Goal: Information Seeking & Learning: Learn about a topic

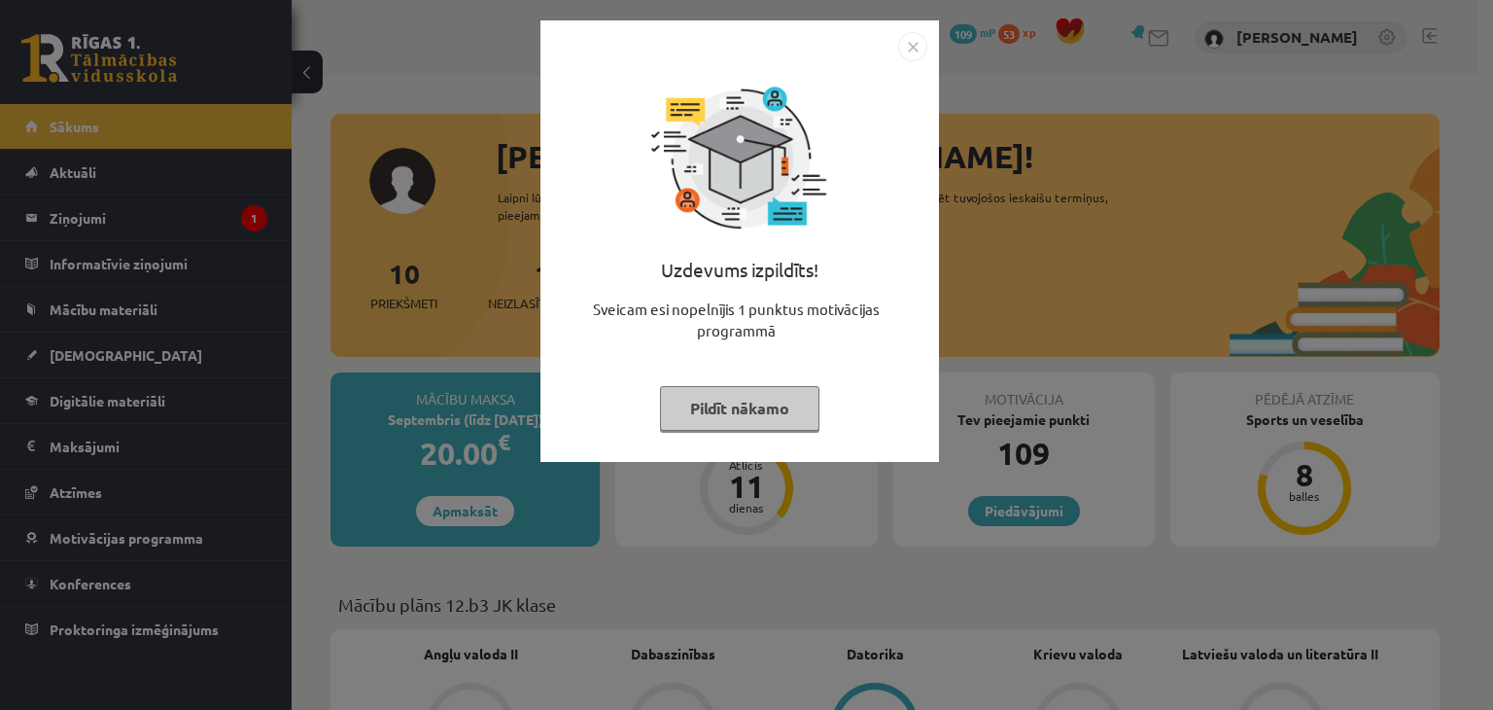
click at [725, 421] on button "Pildīt nākamo" at bounding box center [739, 408] width 159 height 45
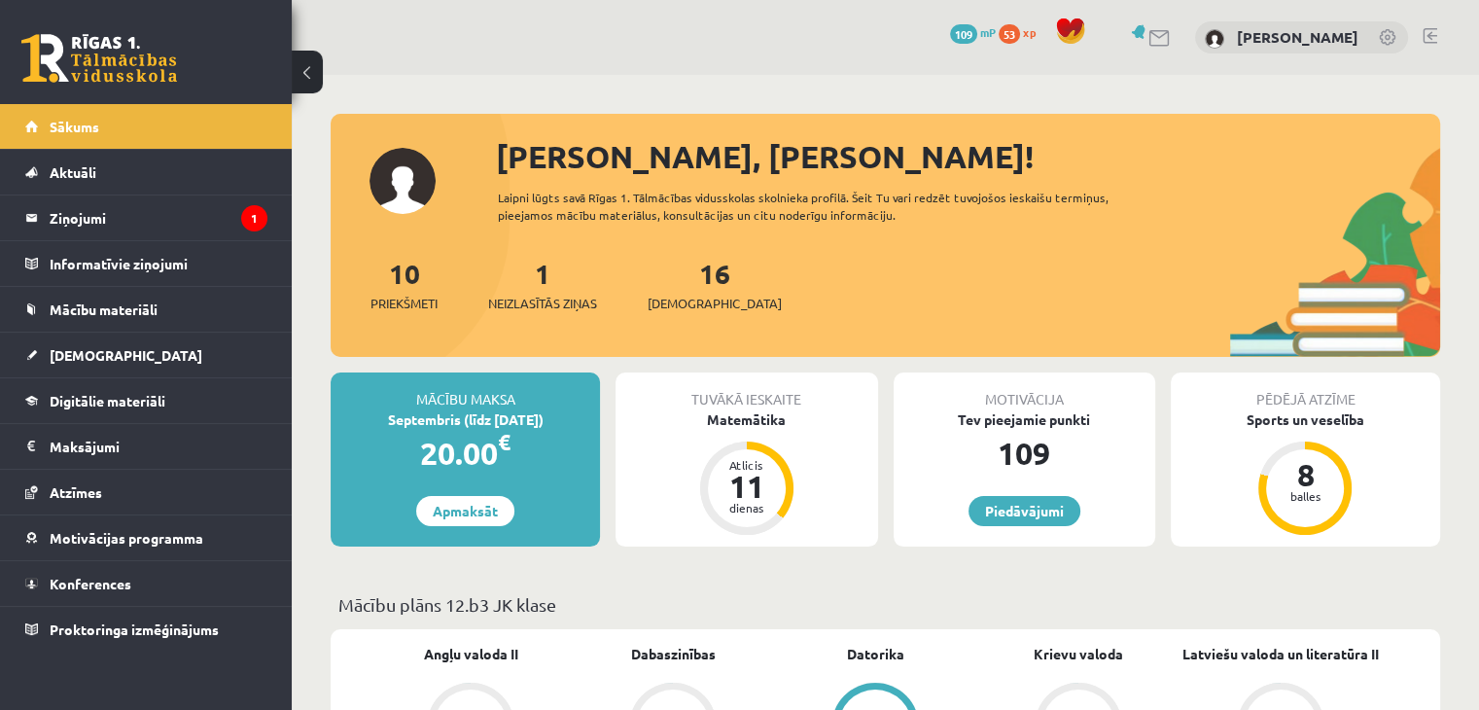
scroll to position [97, 0]
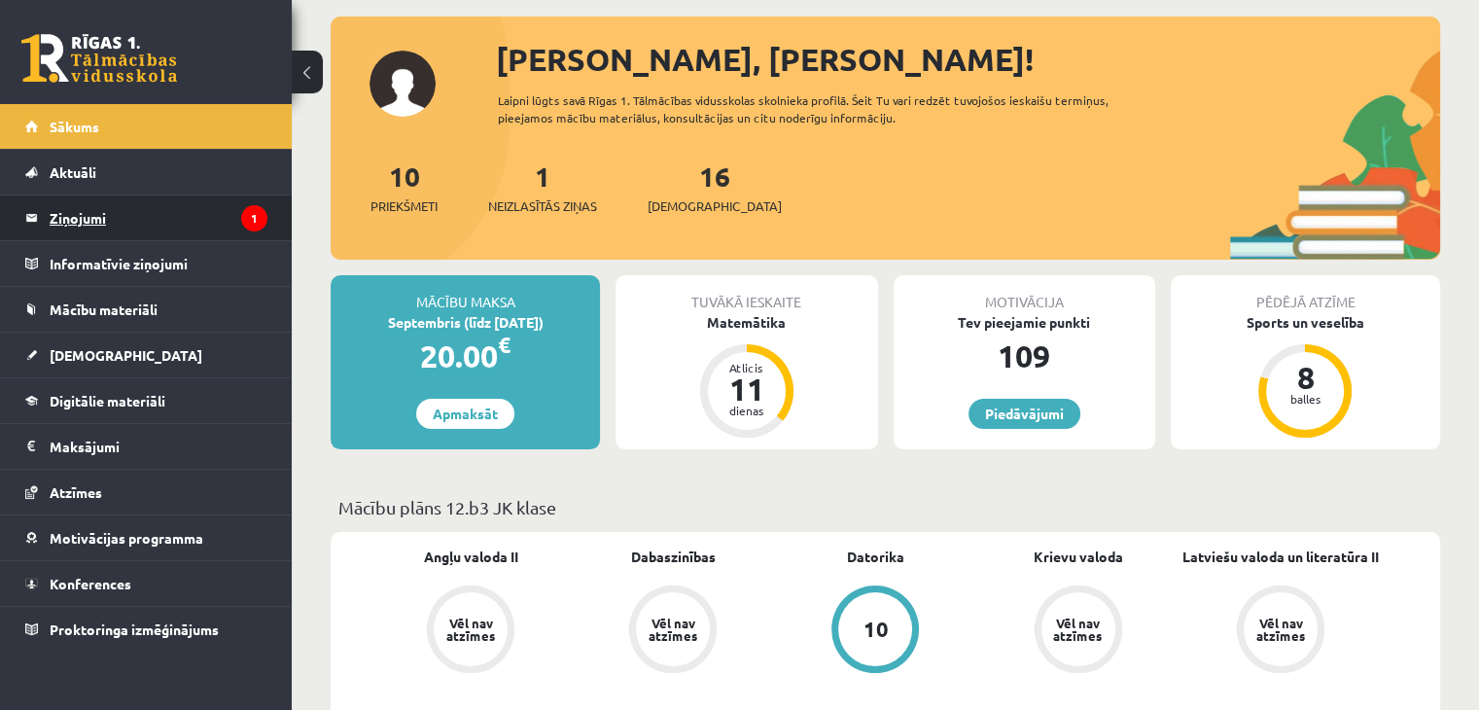
click at [190, 198] on legend "Ziņojumi 1" at bounding box center [159, 217] width 218 height 45
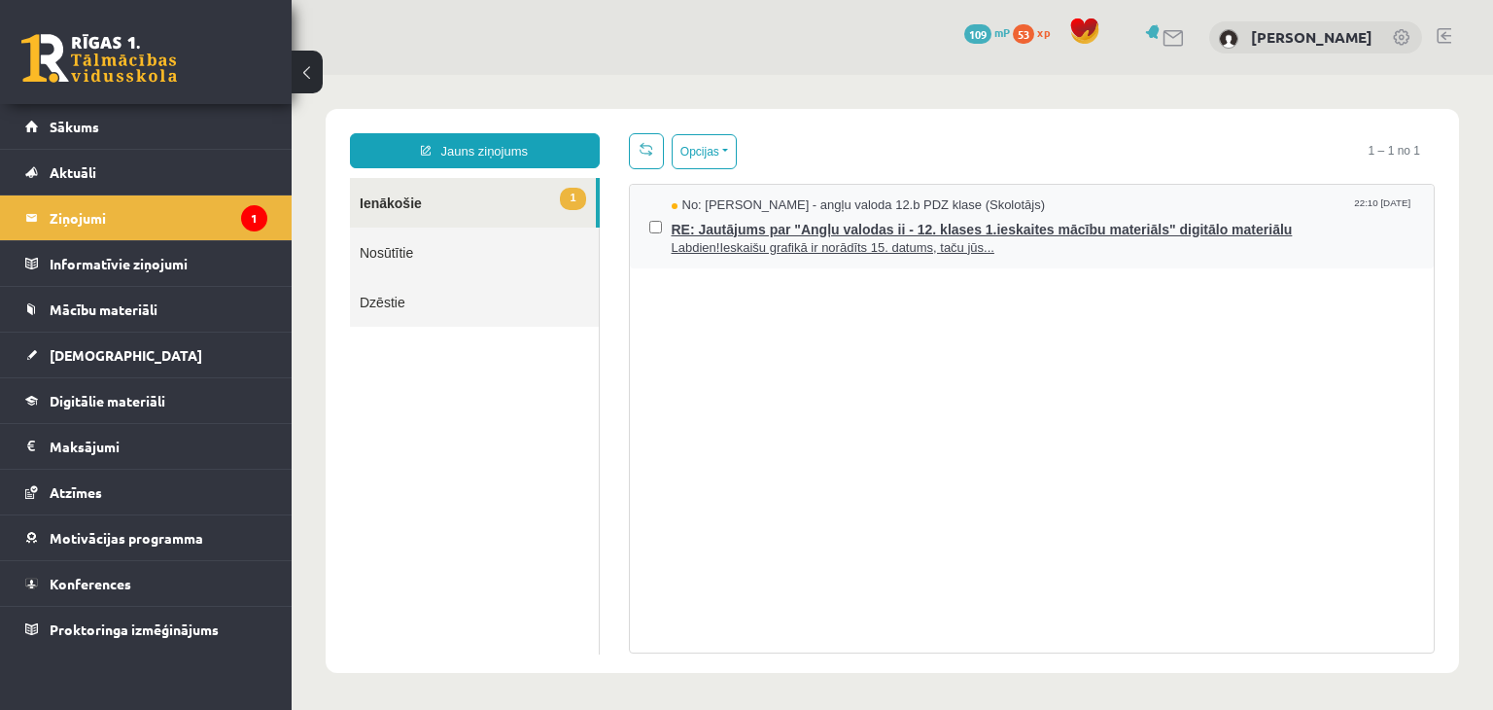
click at [706, 222] on span "RE: Jautājums par "Angļu valodas ii - 12. klases 1.ieskaites mācību materiāls" …" at bounding box center [1044, 227] width 744 height 24
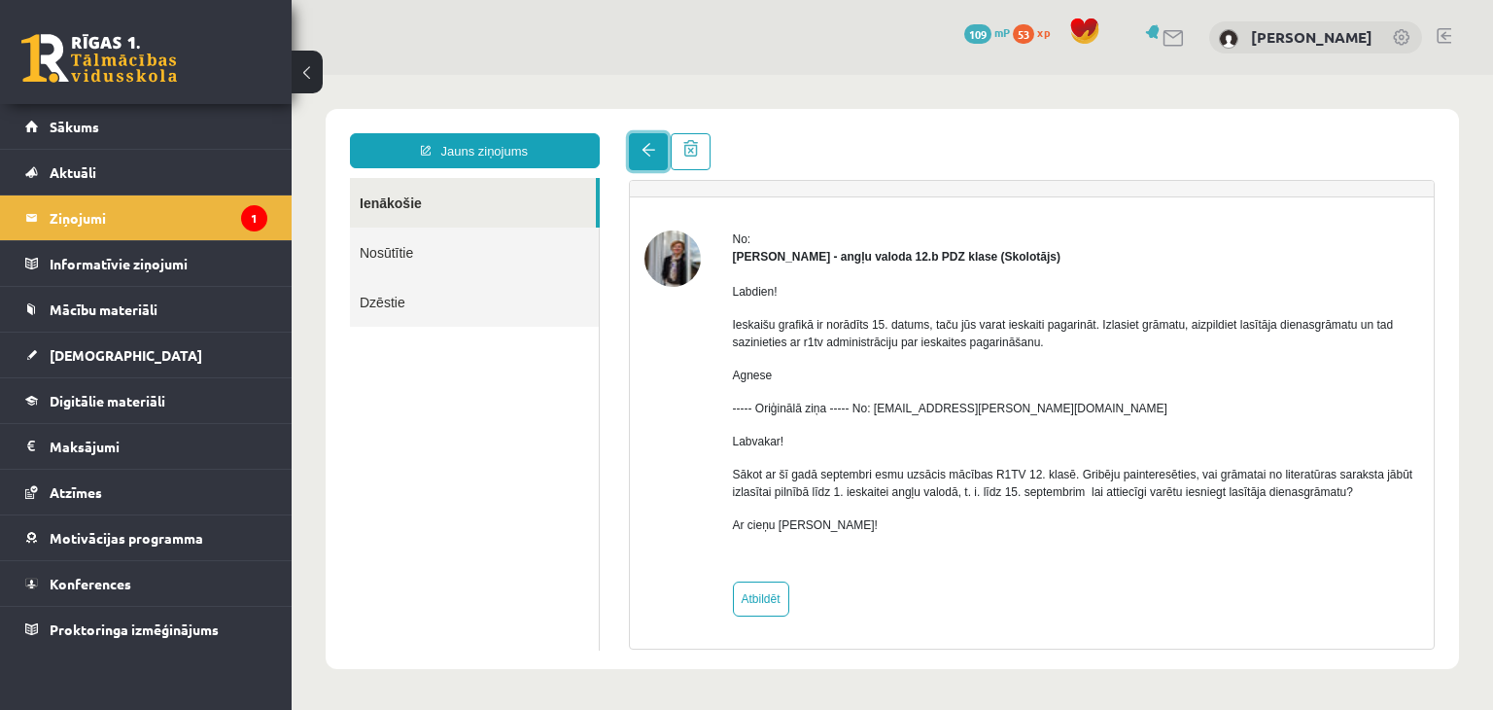
click at [640, 153] on link at bounding box center [648, 151] width 39 height 37
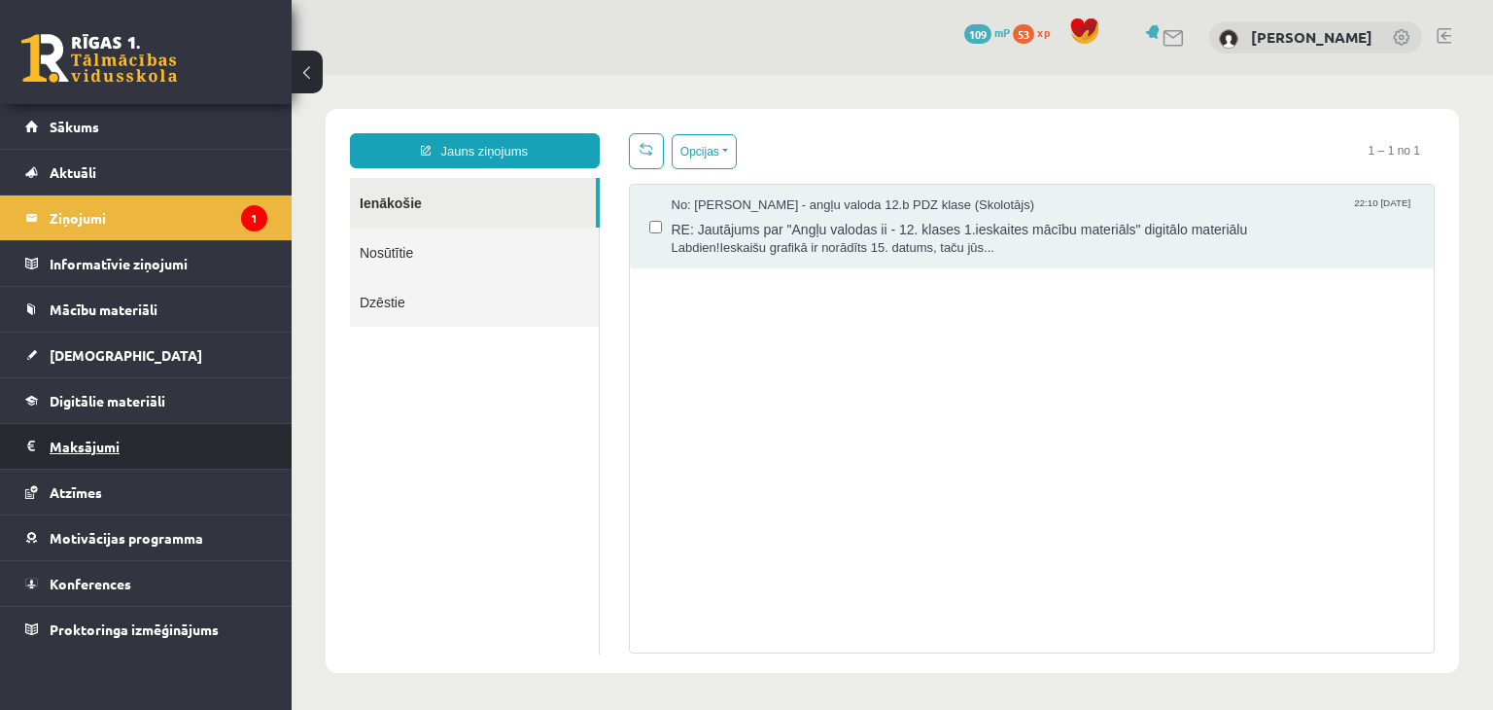
click at [74, 436] on legend "Maksājumi 0" at bounding box center [159, 446] width 218 height 45
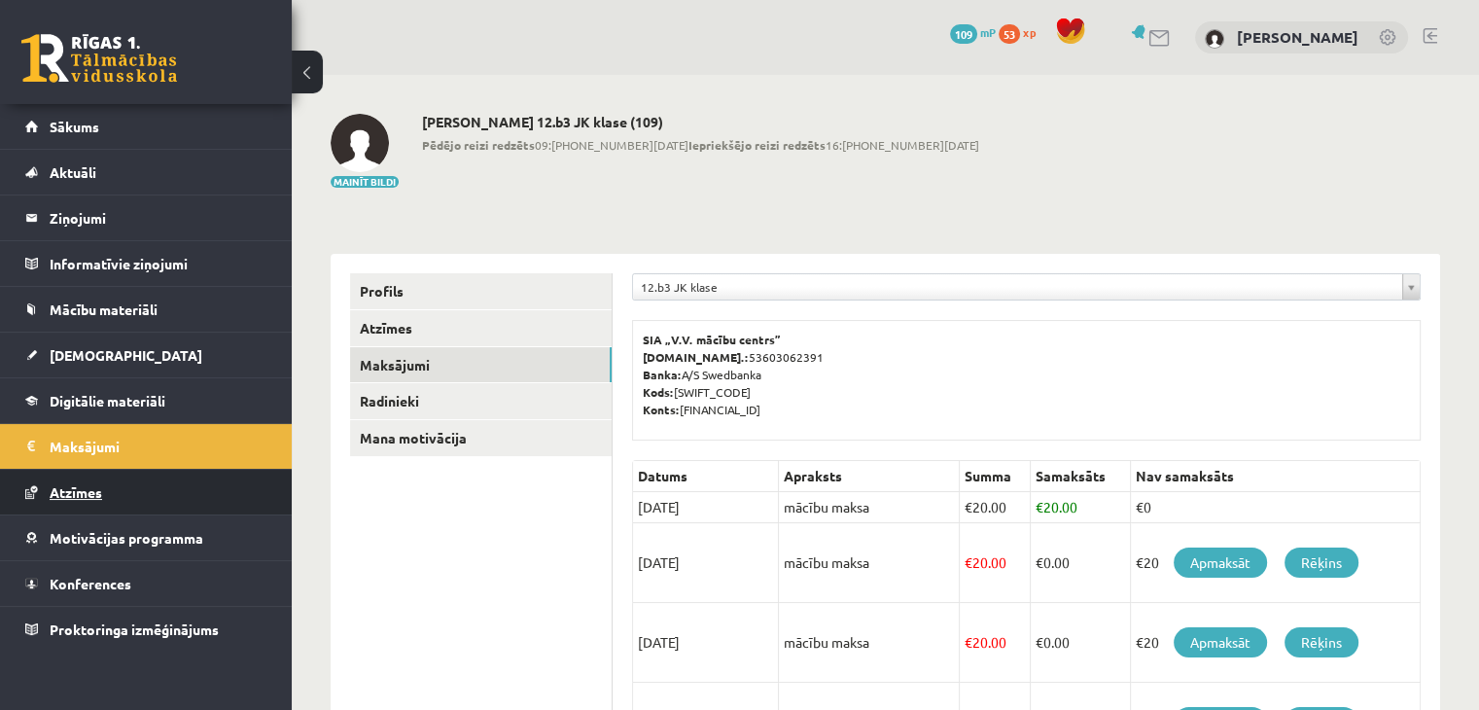
click at [87, 490] on span "Atzīmes" at bounding box center [76, 491] width 52 height 17
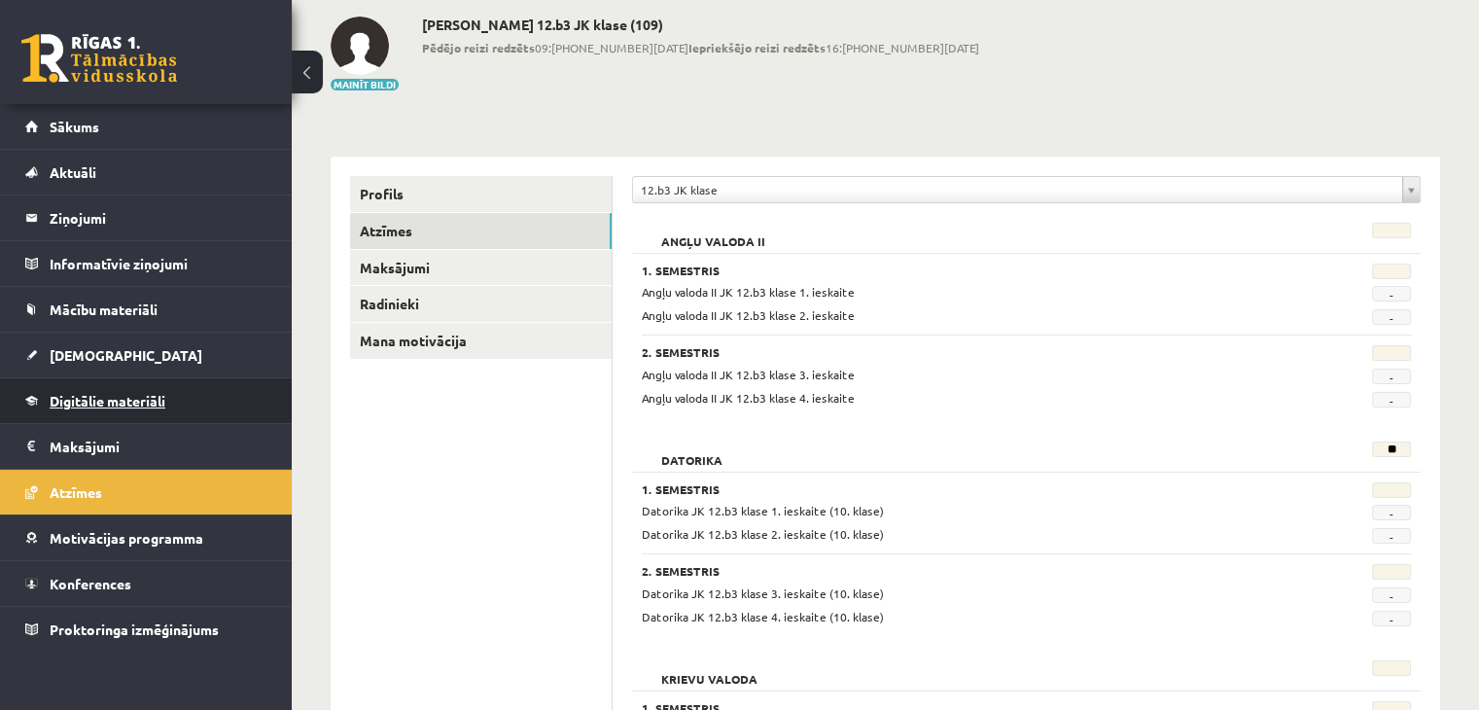
scroll to position [194, 0]
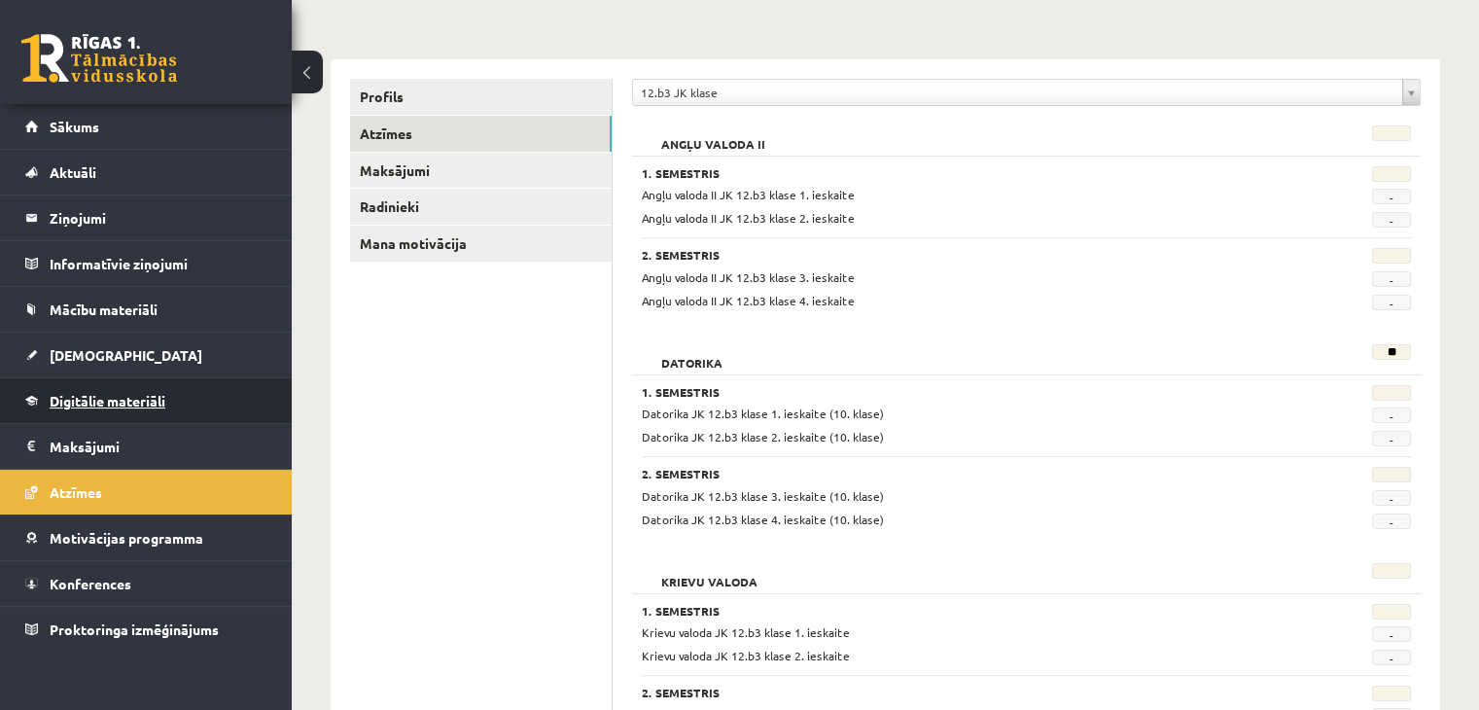
click at [98, 394] on span "Digitālie materiāli" at bounding box center [108, 400] width 116 height 17
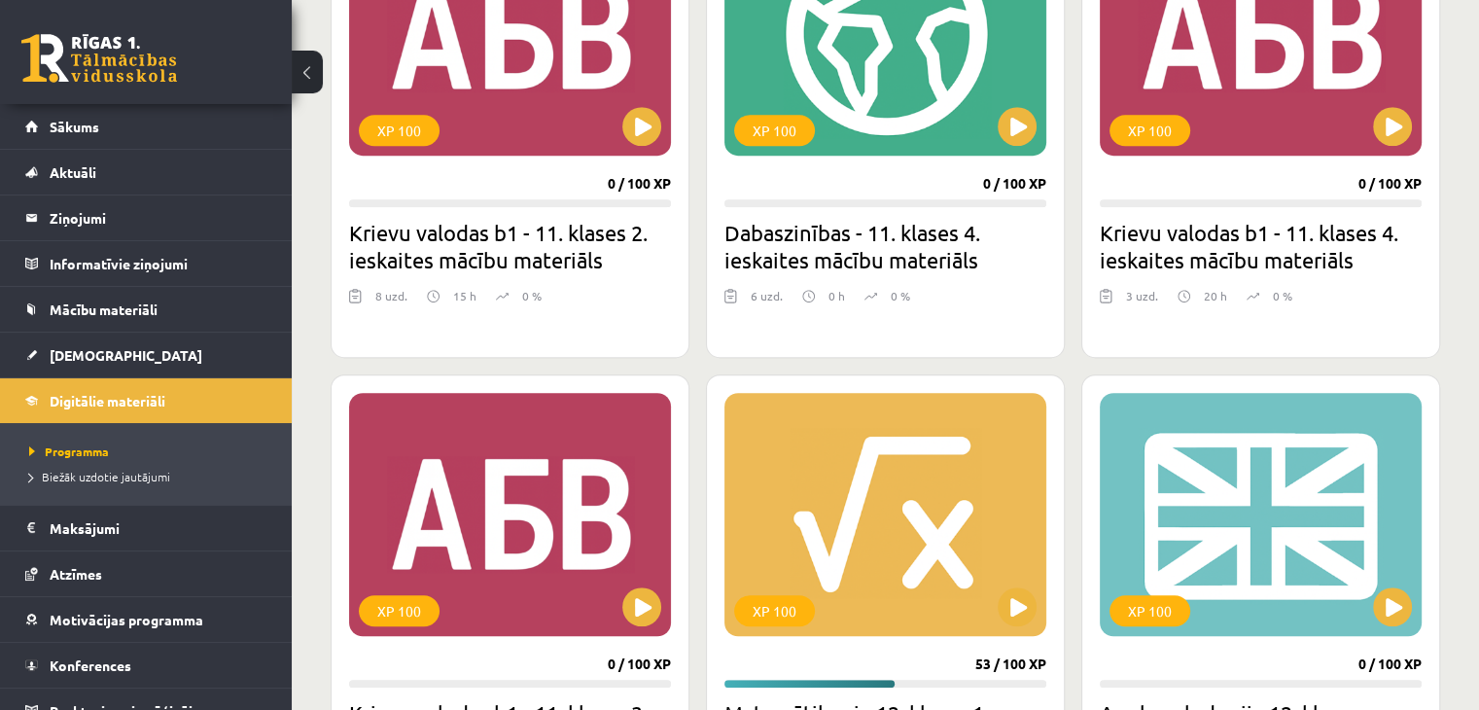
scroll to position [1458, 0]
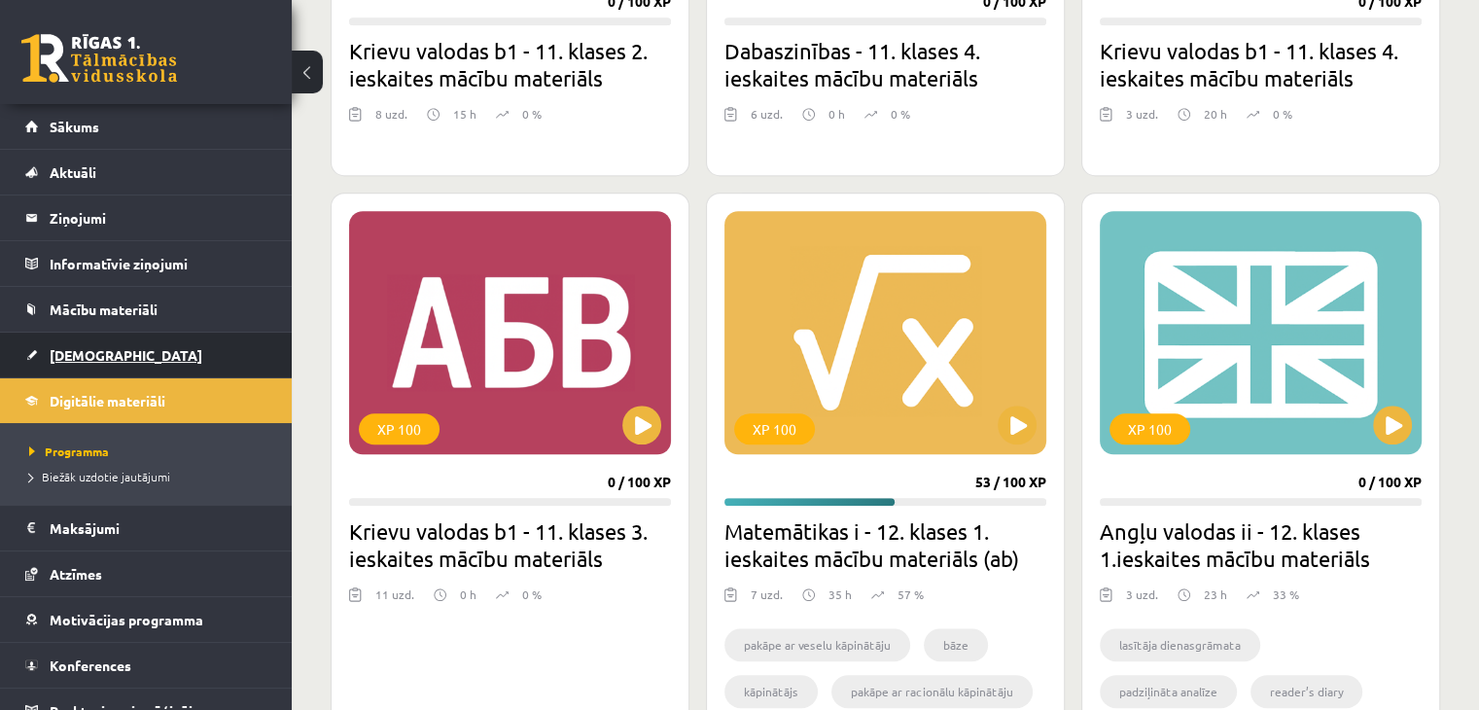
click at [99, 348] on span "[DEMOGRAPHIC_DATA]" at bounding box center [126, 354] width 153 height 17
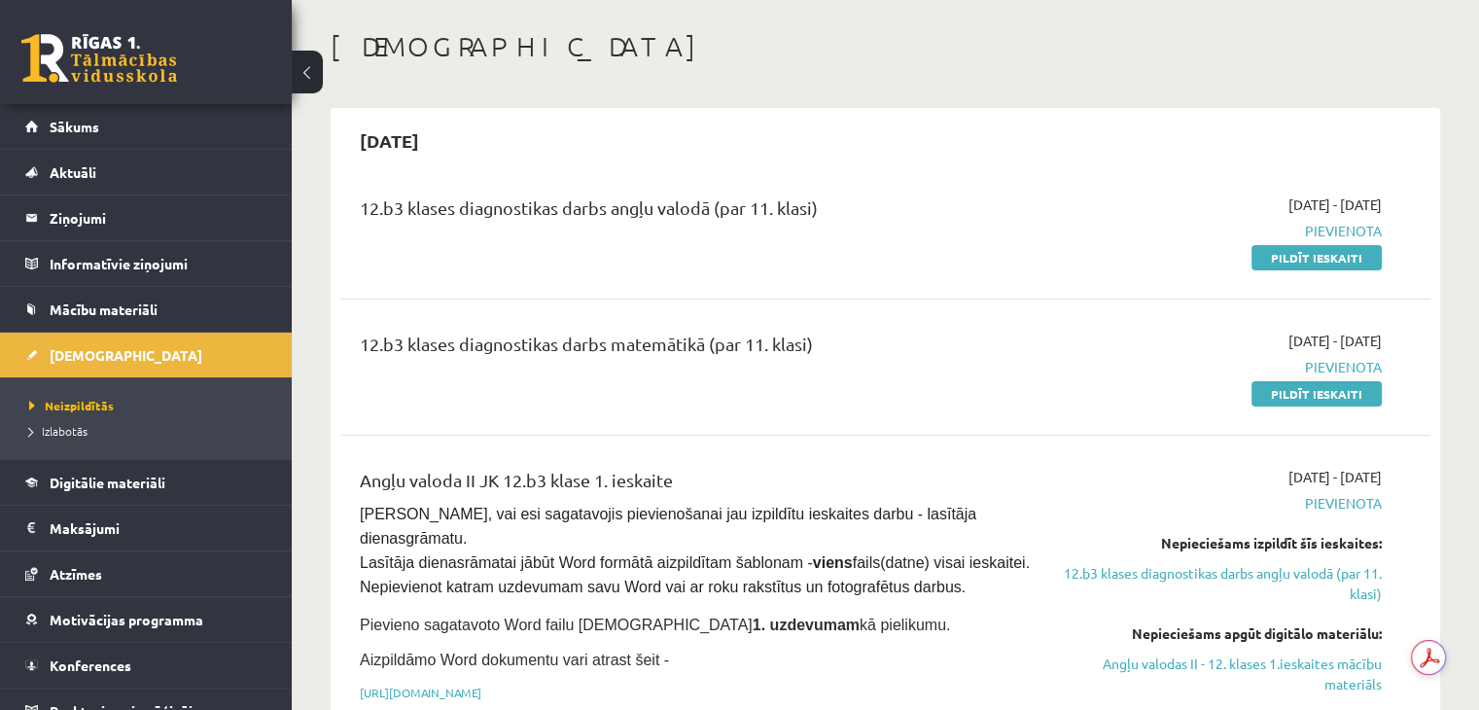
scroll to position [194, 0]
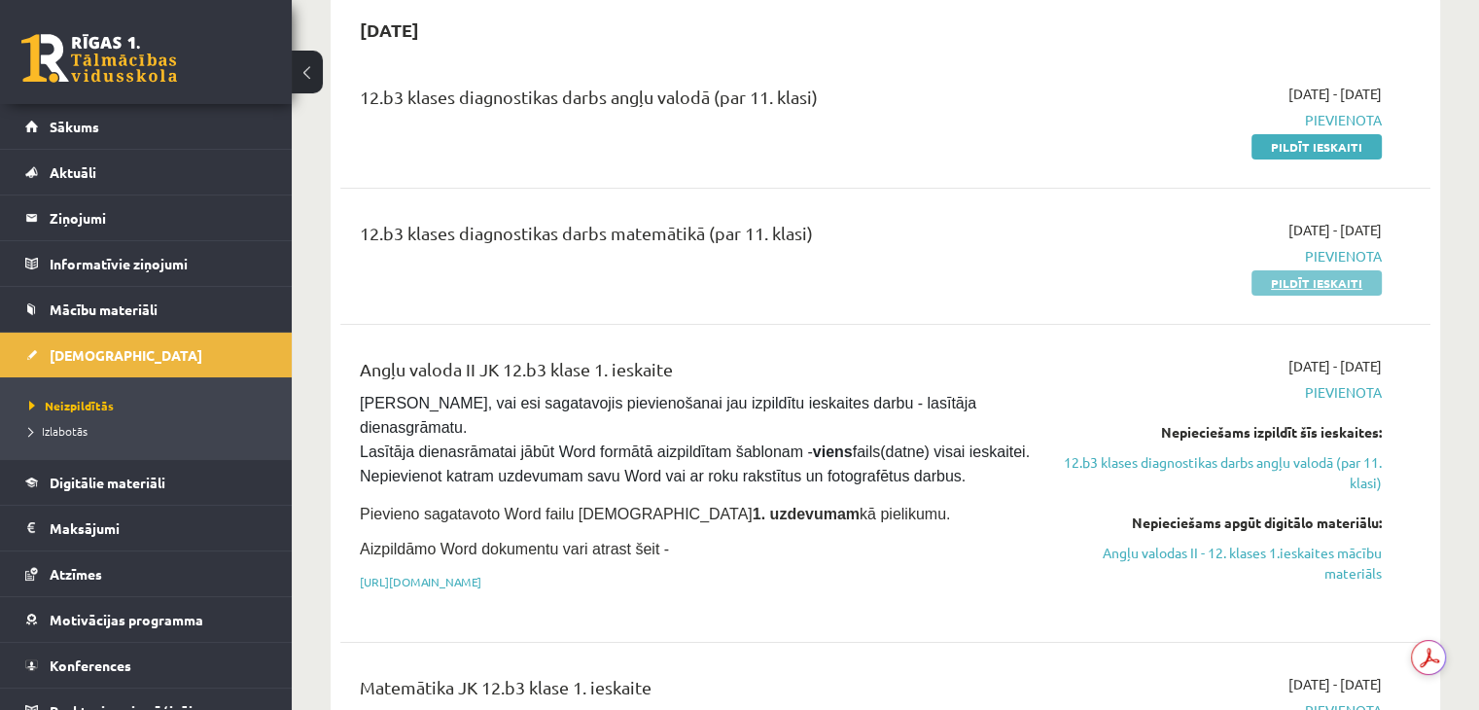
click at [1298, 273] on link "Pildīt ieskaiti" at bounding box center [1316, 282] width 130 height 25
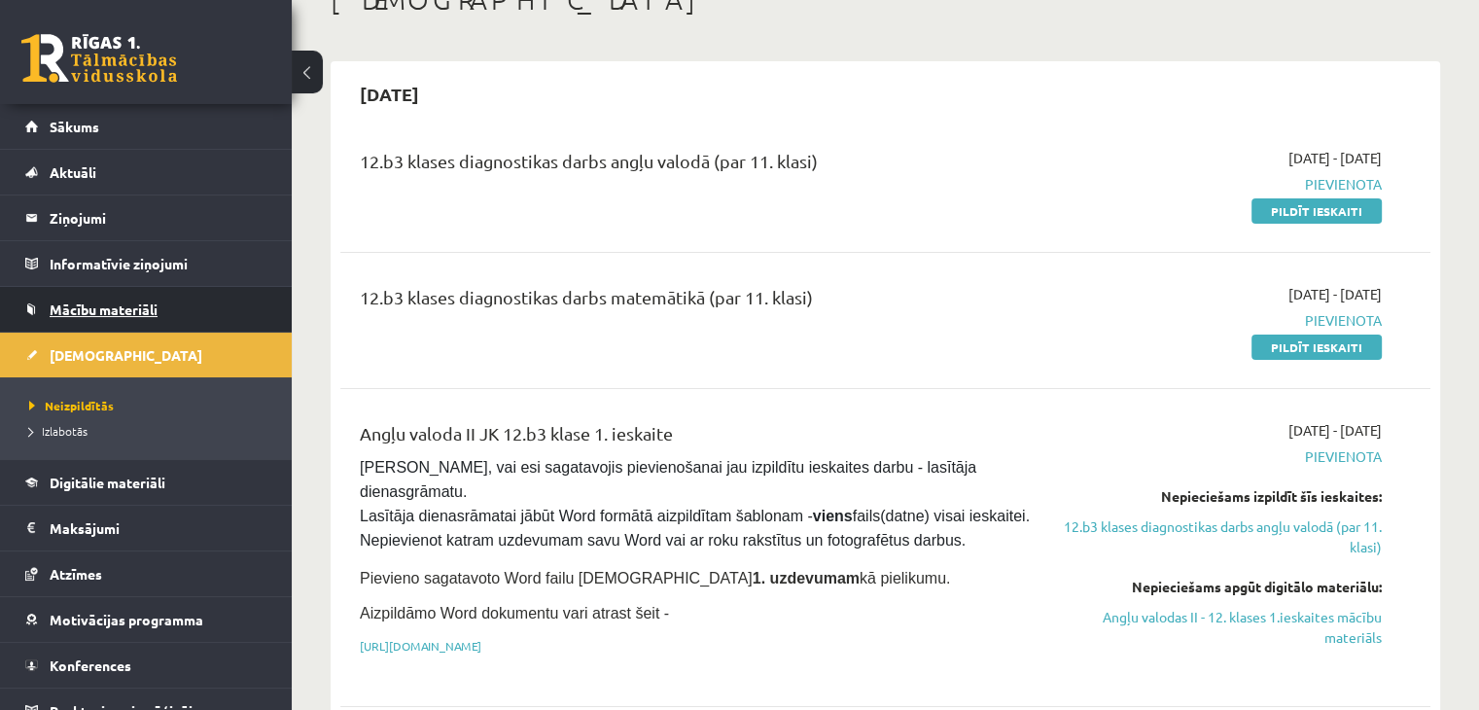
scroll to position [97, 0]
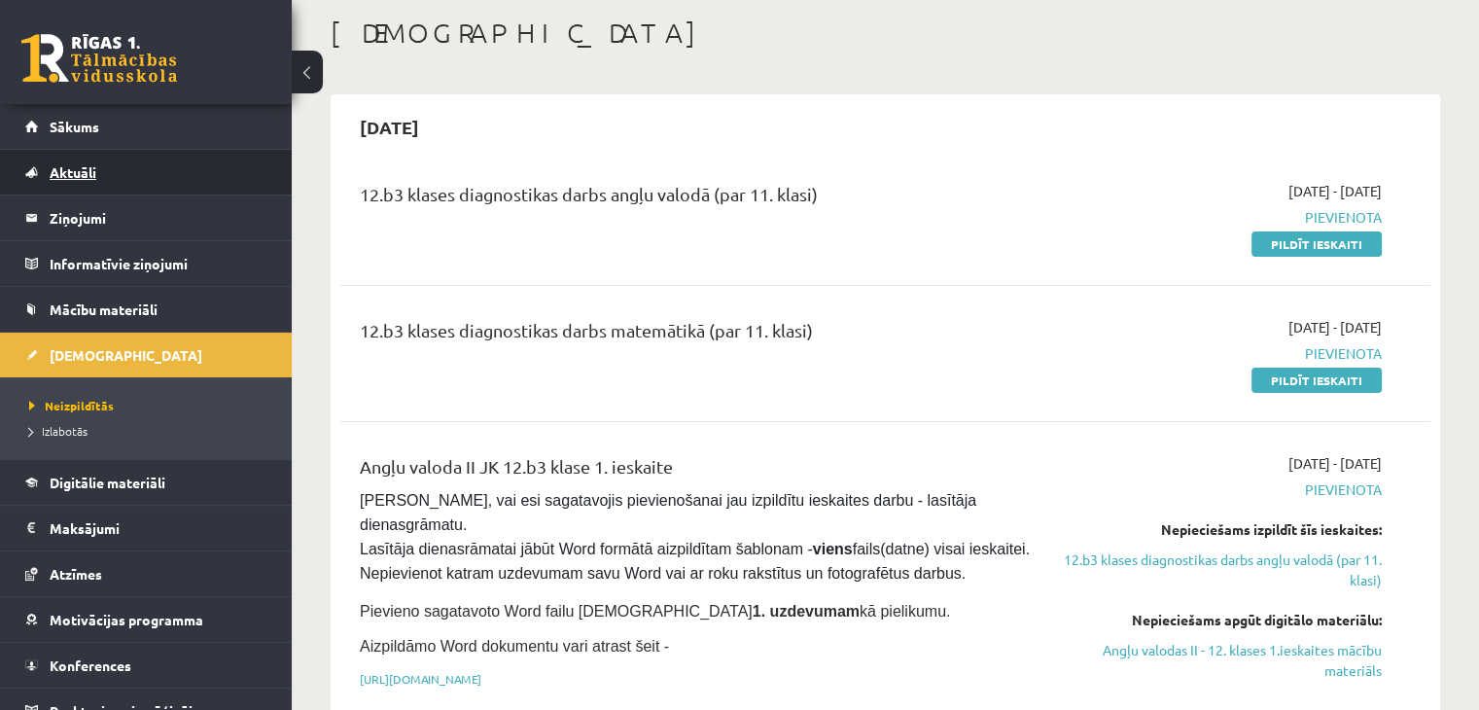
click at [78, 164] on span "Aktuāli" at bounding box center [73, 171] width 47 height 17
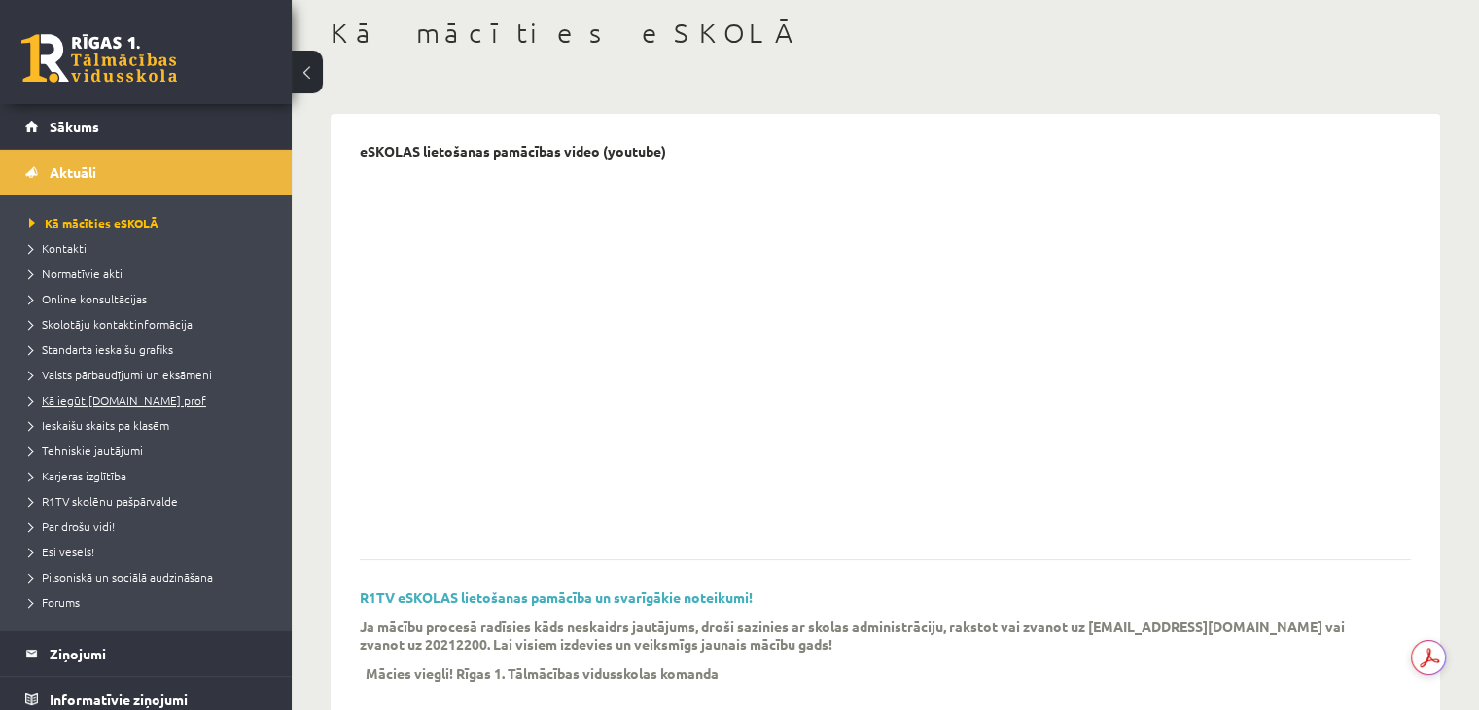
click at [111, 397] on span "Kā iegūt [DOMAIN_NAME] prof" at bounding box center [117, 400] width 177 height 16
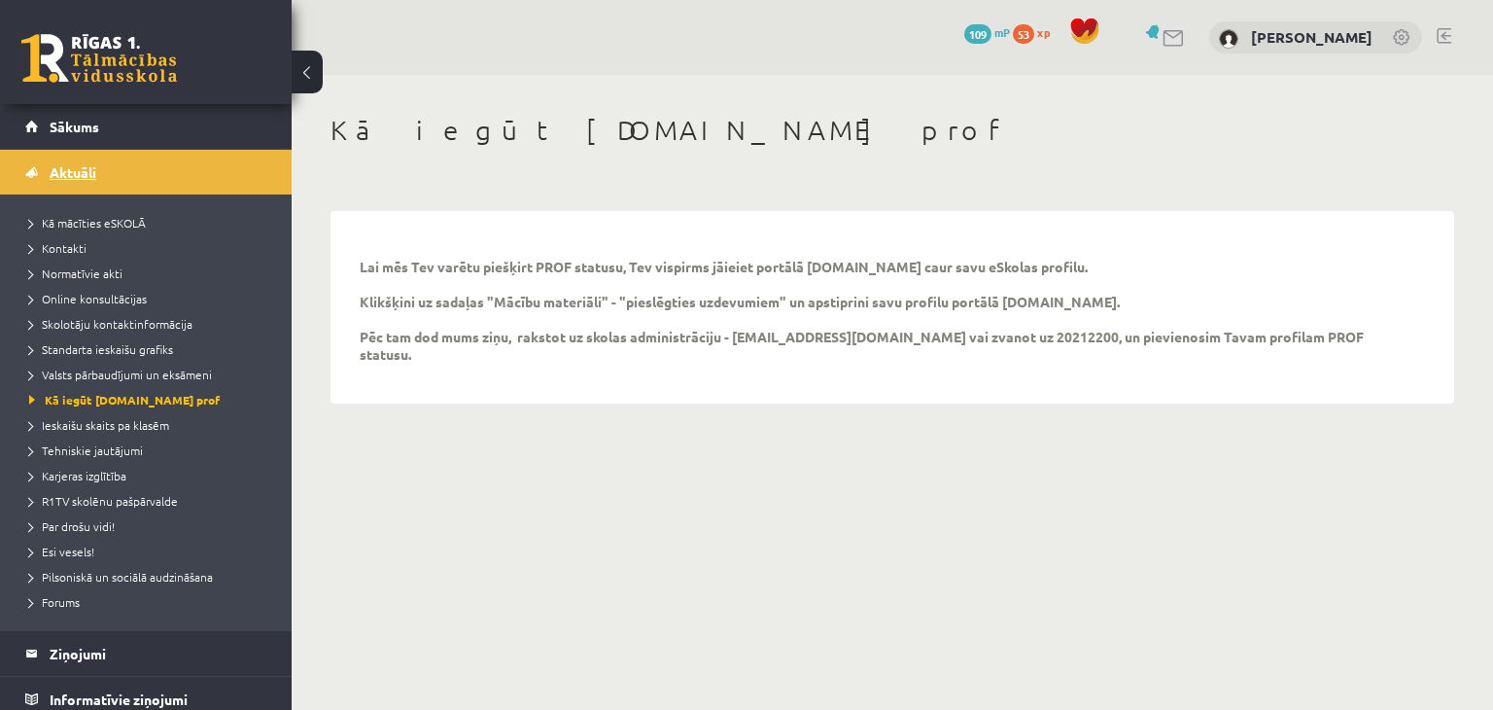
click at [120, 180] on link "Aktuāli" at bounding box center [146, 172] width 242 height 45
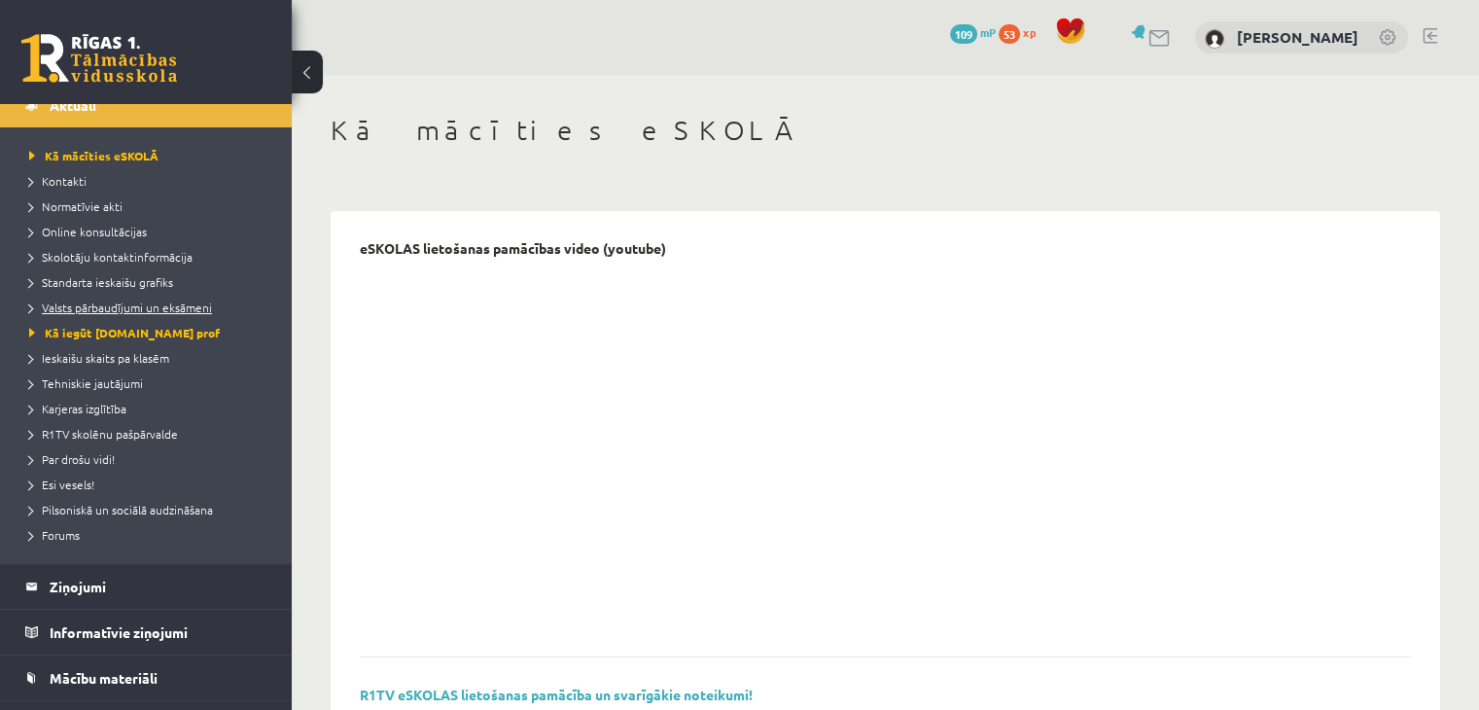
scroll to position [97, 0]
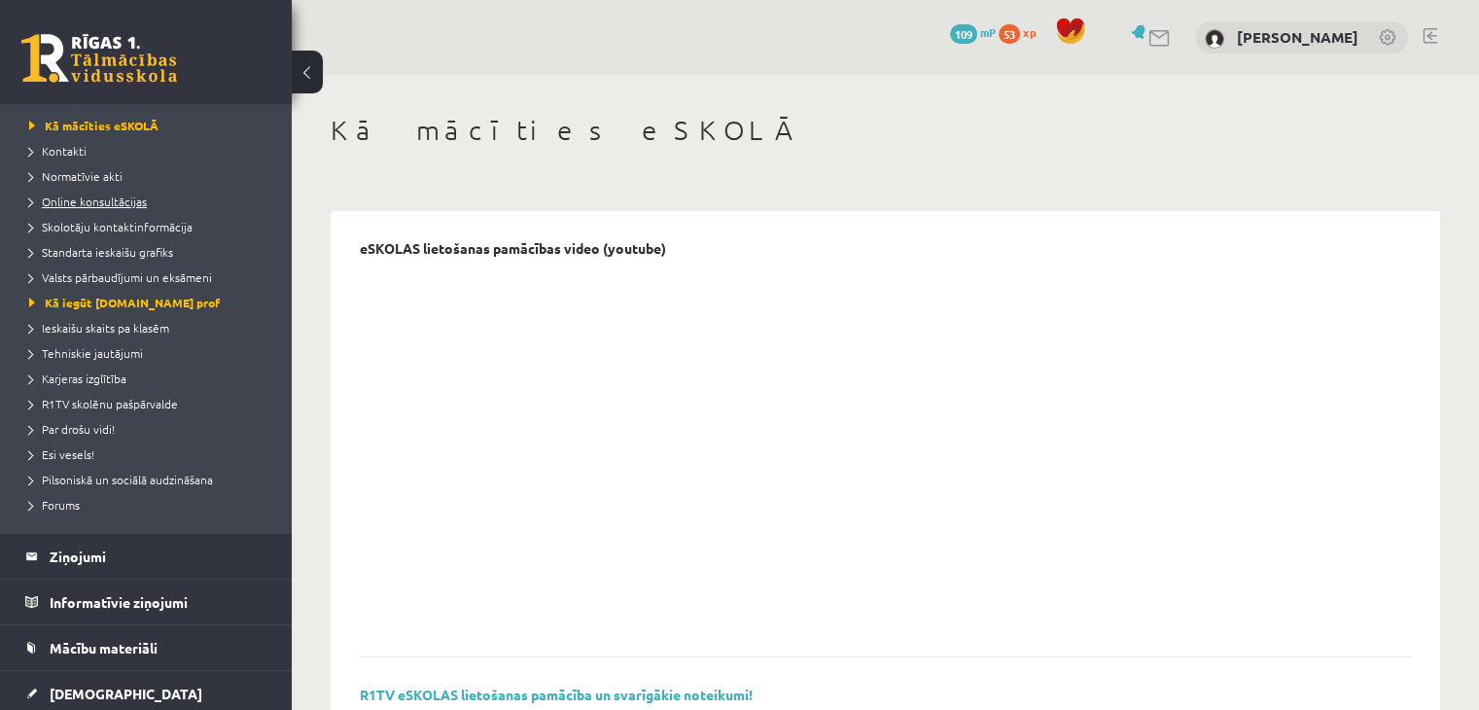
click at [91, 193] on span "Online konsultācijas" at bounding box center [88, 201] width 118 height 16
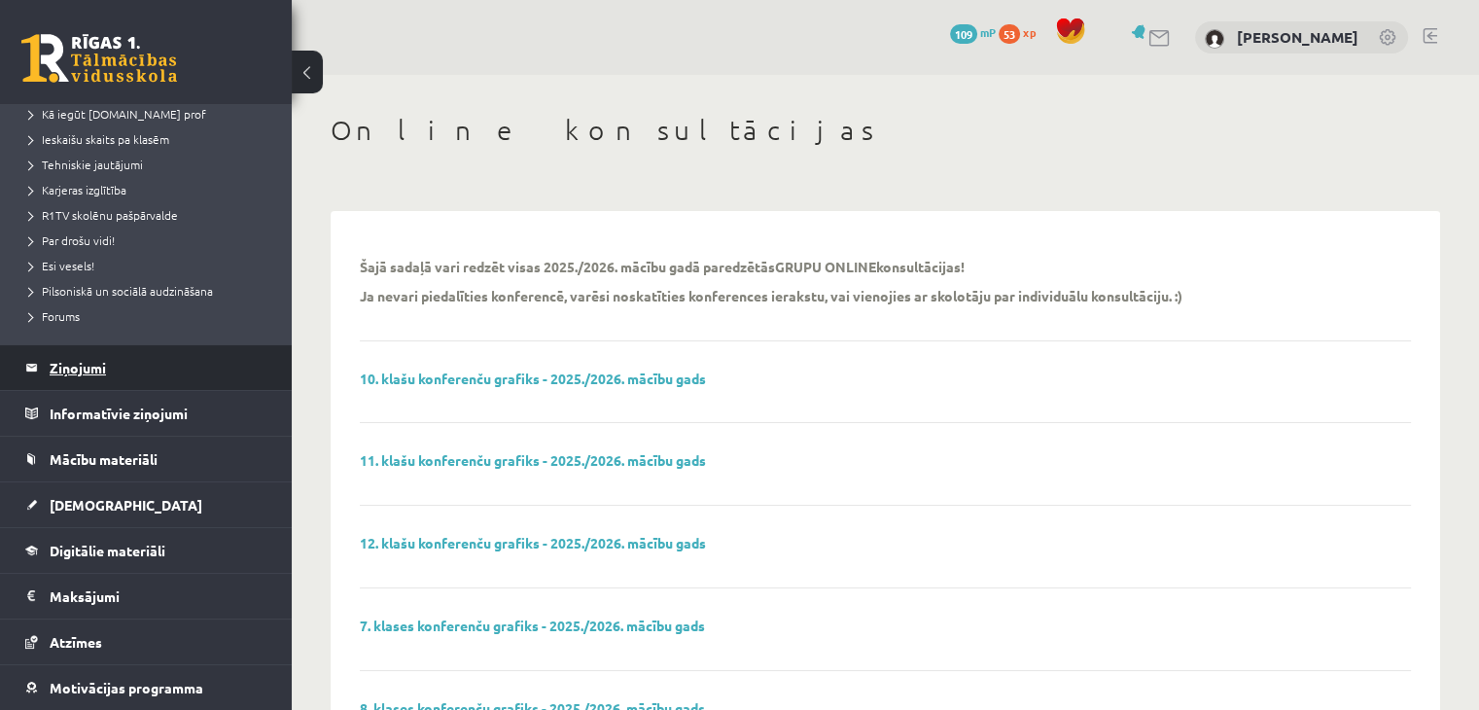
scroll to position [292, 0]
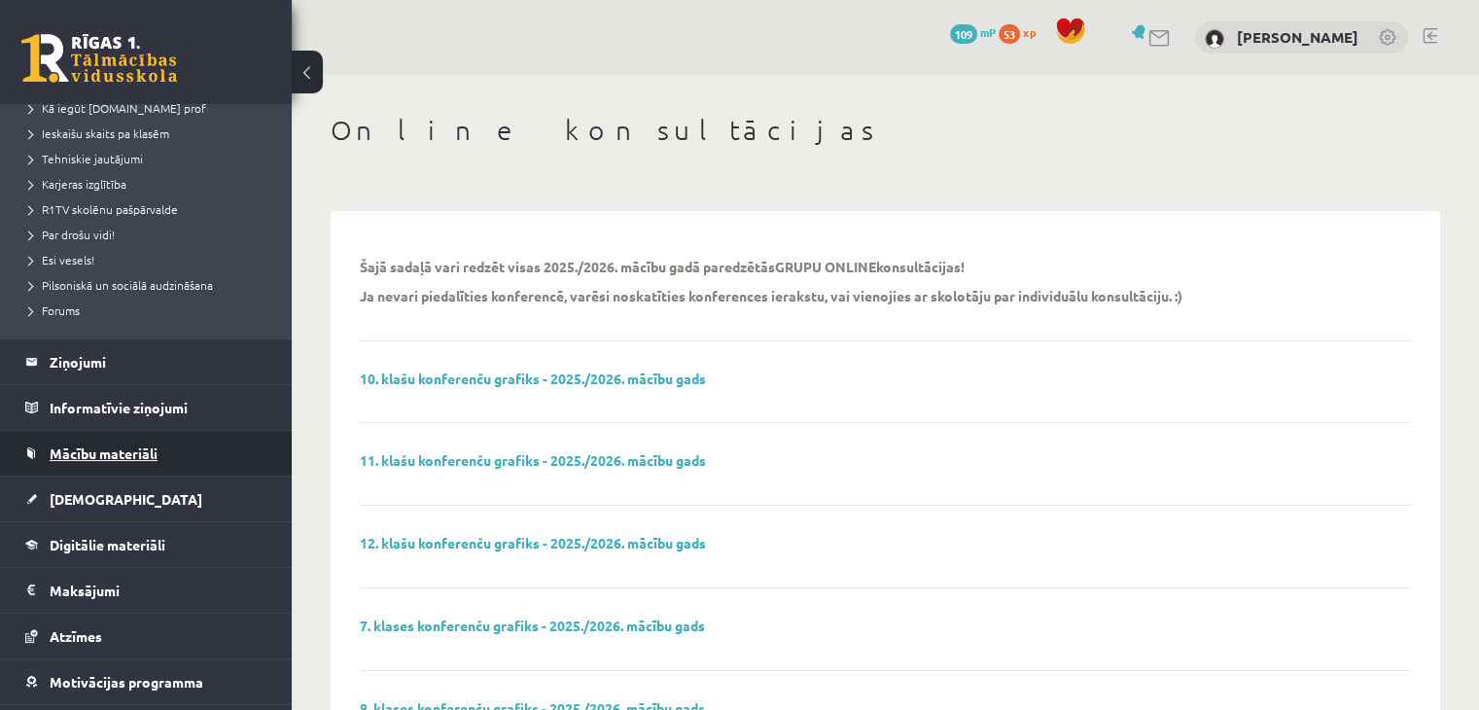
click at [81, 440] on link "Mācību materiāli" at bounding box center [146, 453] width 242 height 45
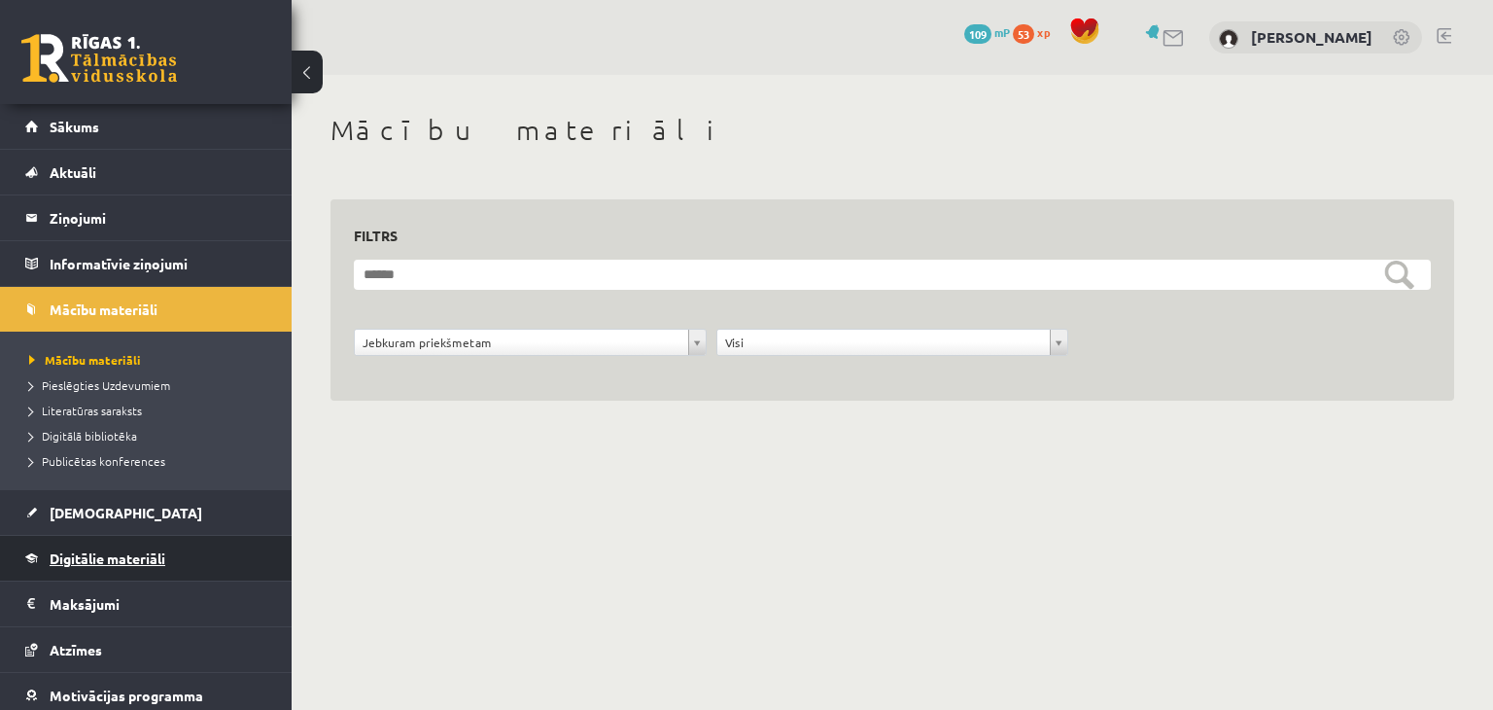
click at [102, 552] on span "Digitālie materiāli" at bounding box center [108, 557] width 116 height 17
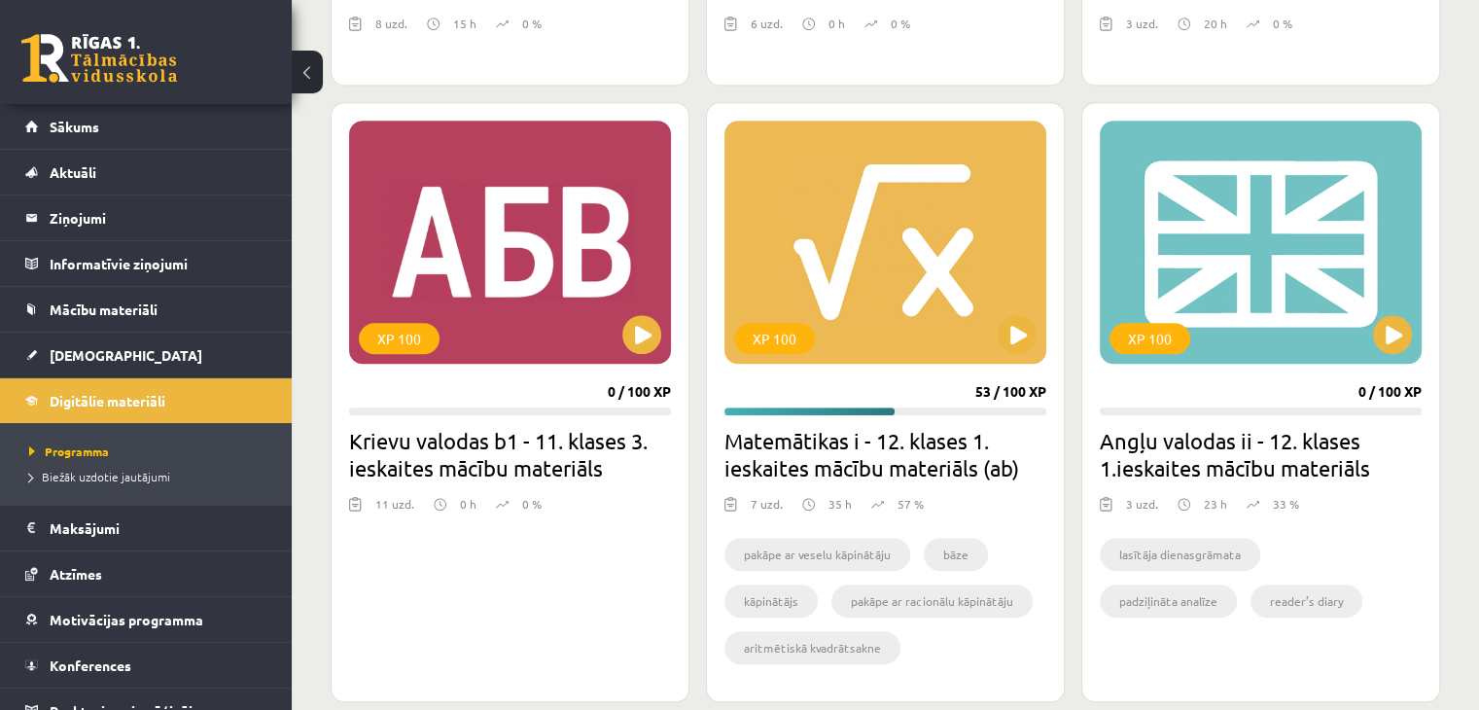
scroll to position [1555, 0]
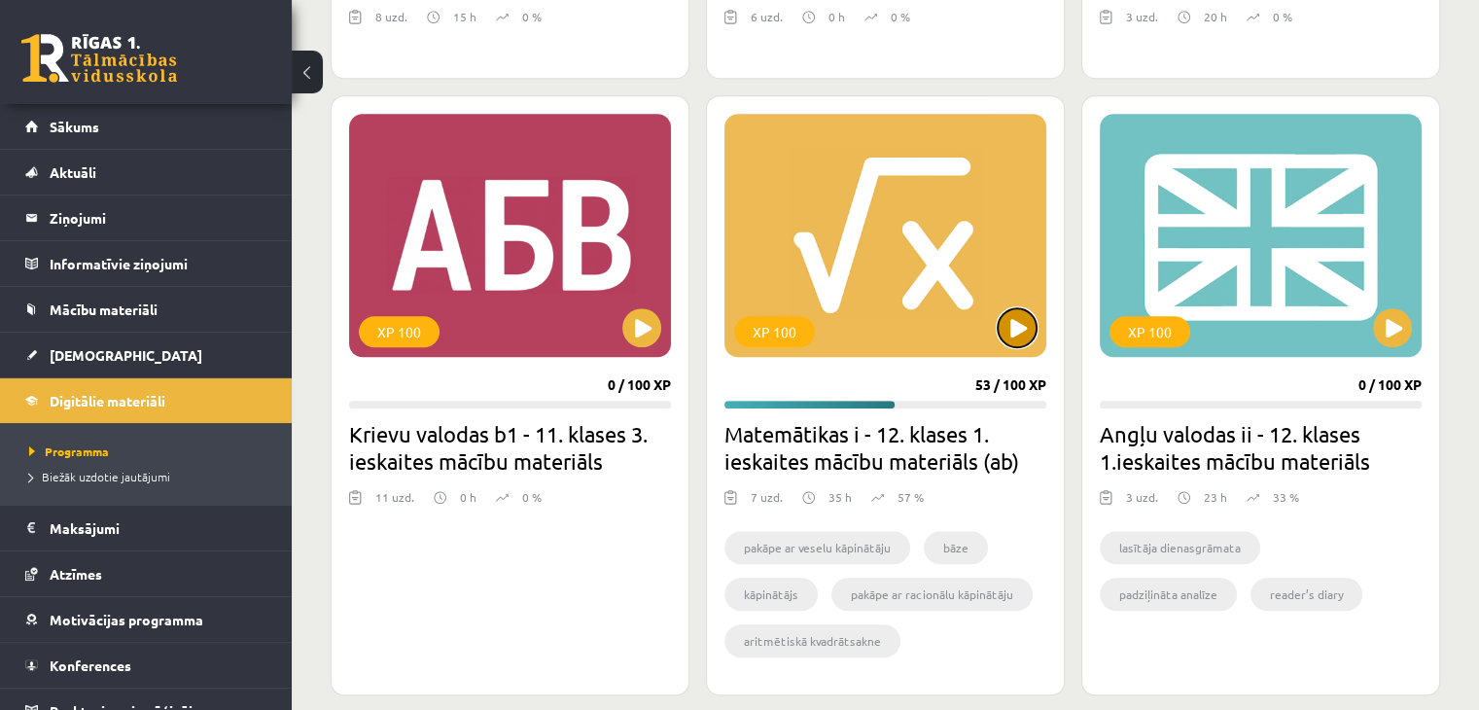
click at [1018, 319] on button at bounding box center [1016, 327] width 39 height 39
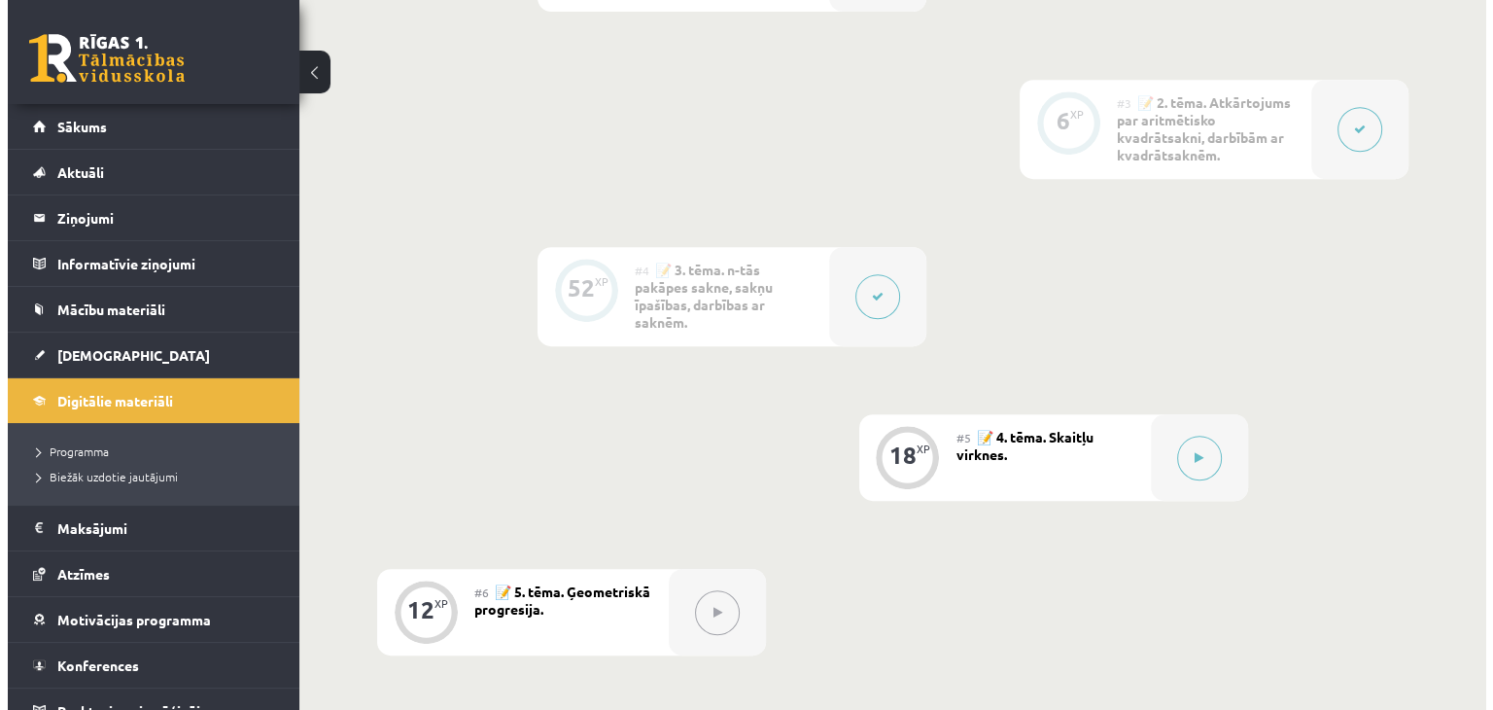
scroll to position [875, 0]
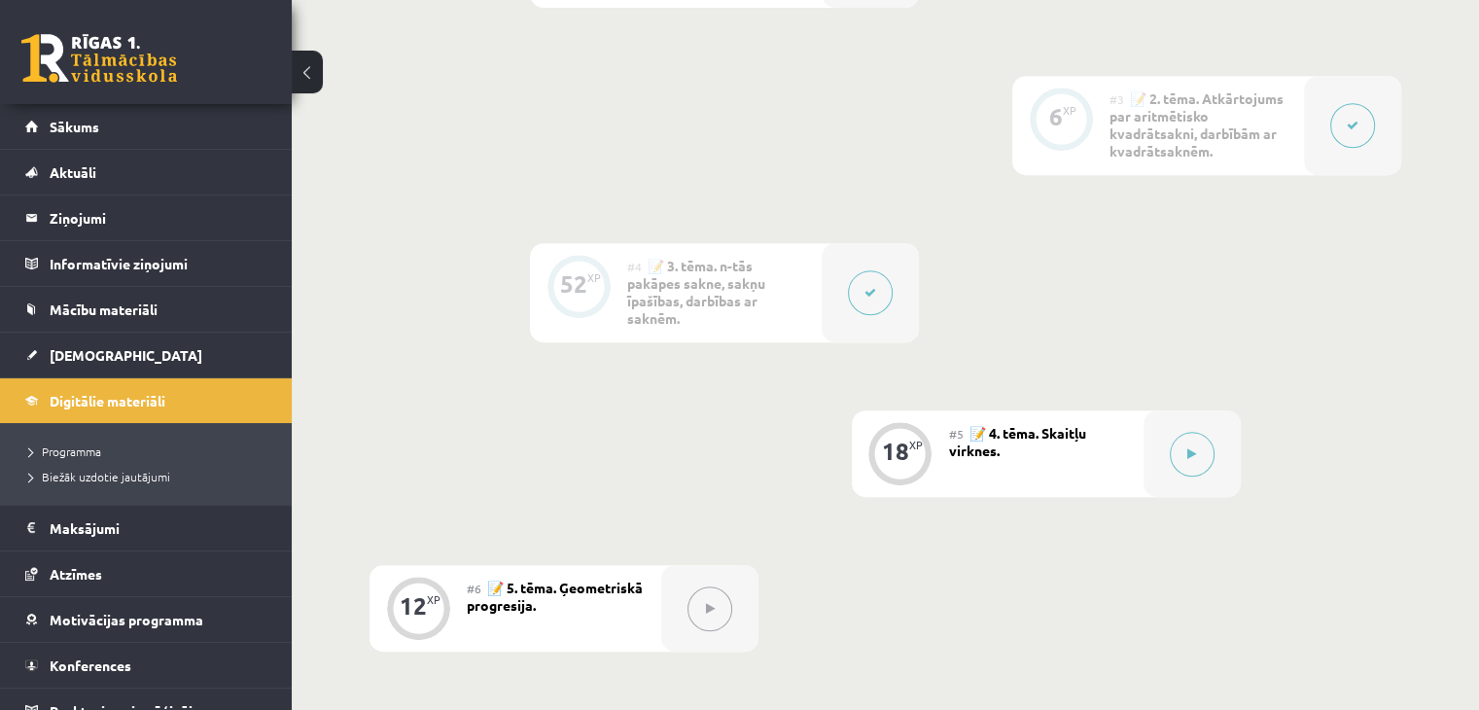
click at [872, 304] on button at bounding box center [870, 292] width 45 height 45
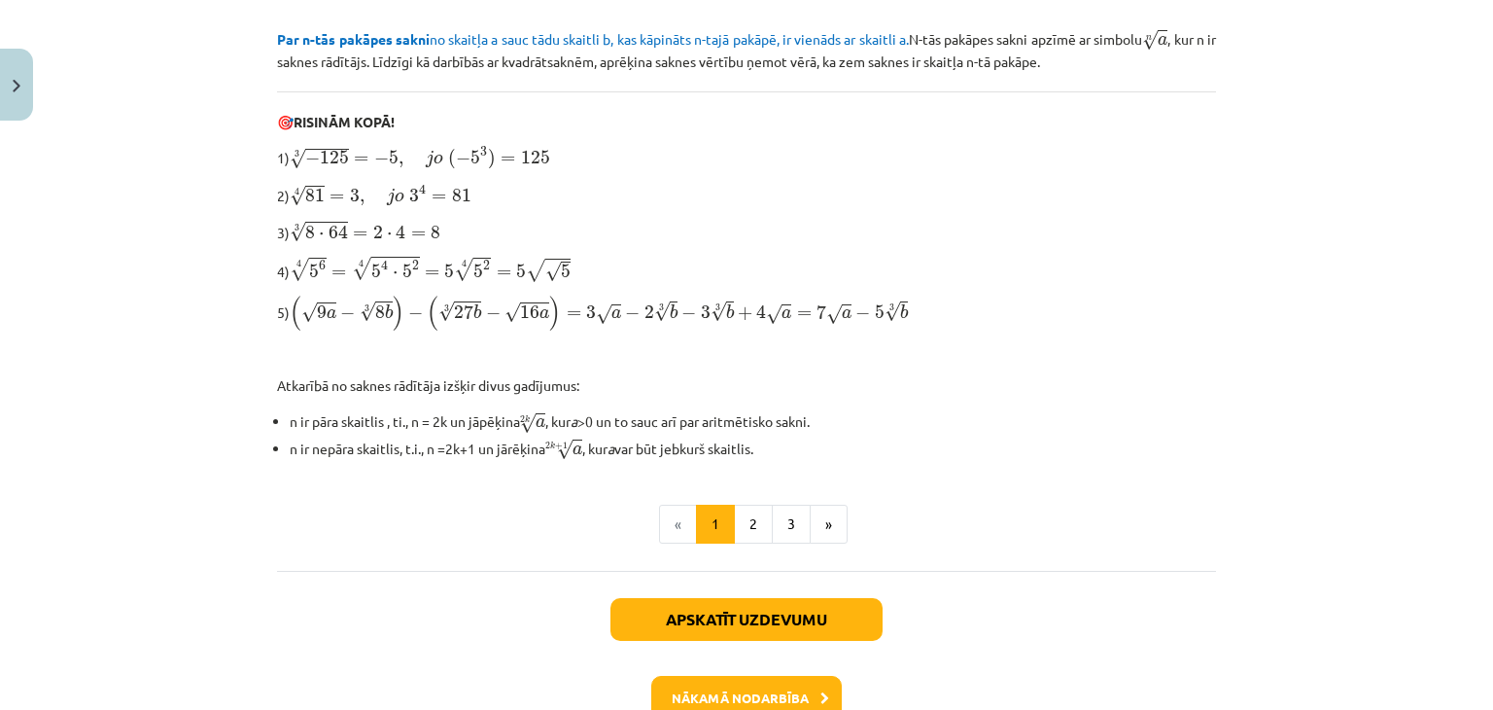
scroll to position [681, 0]
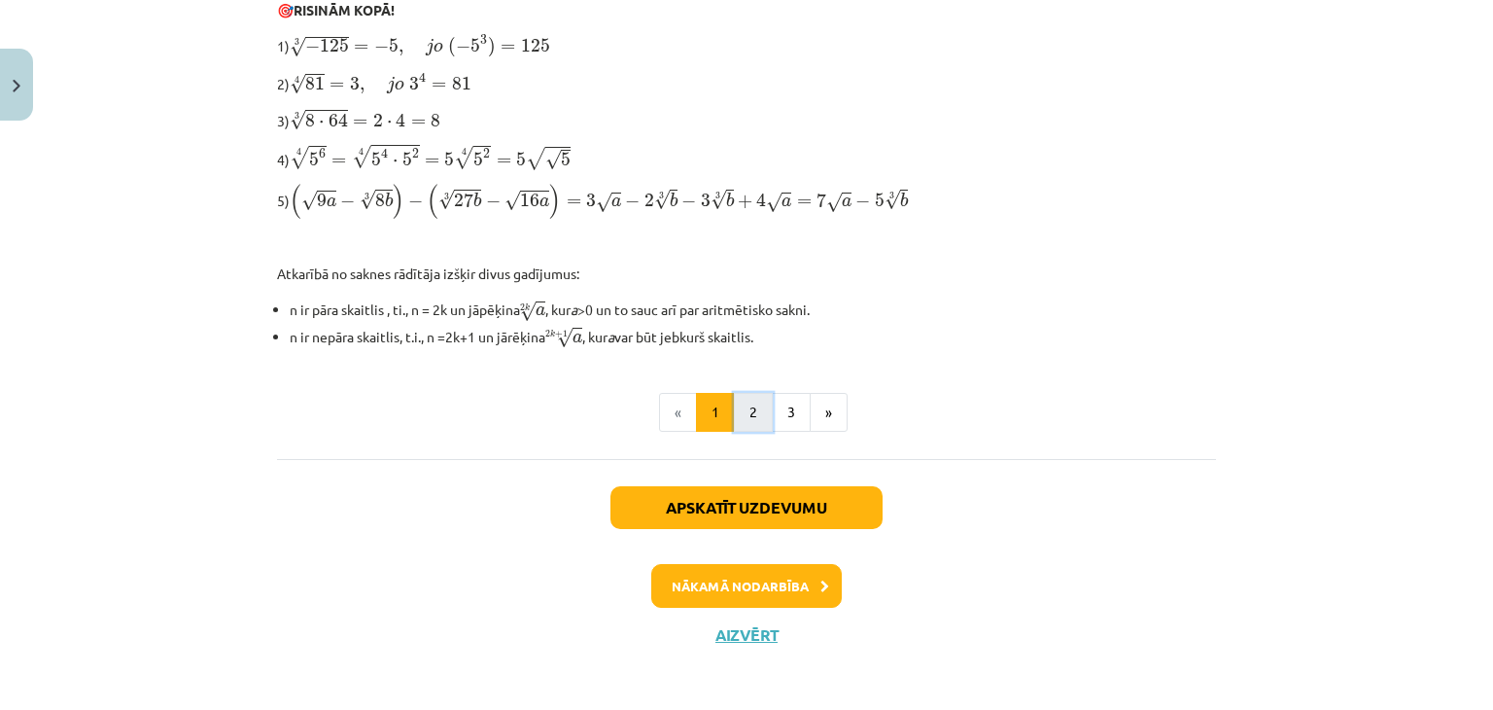
click at [736, 393] on button "2" at bounding box center [753, 412] width 39 height 39
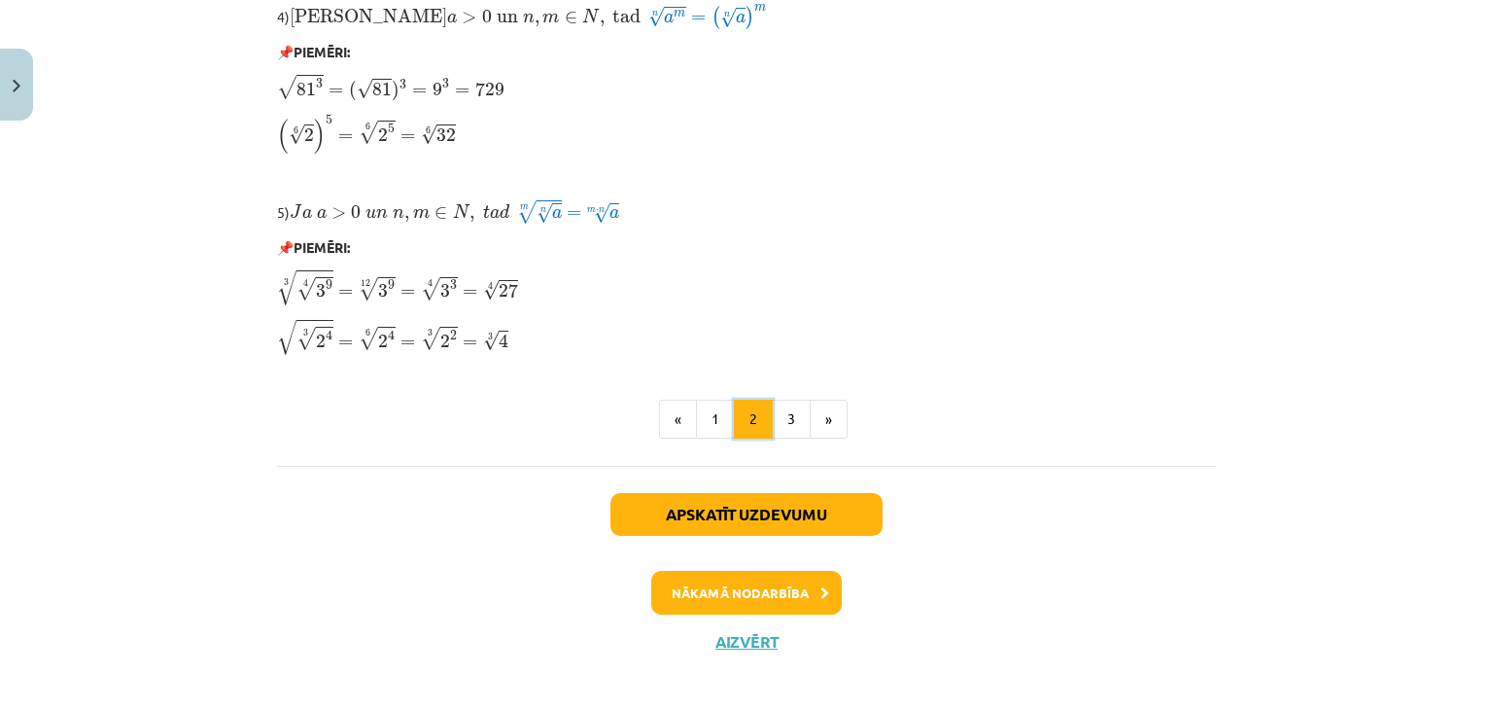
scroll to position [1708, 0]
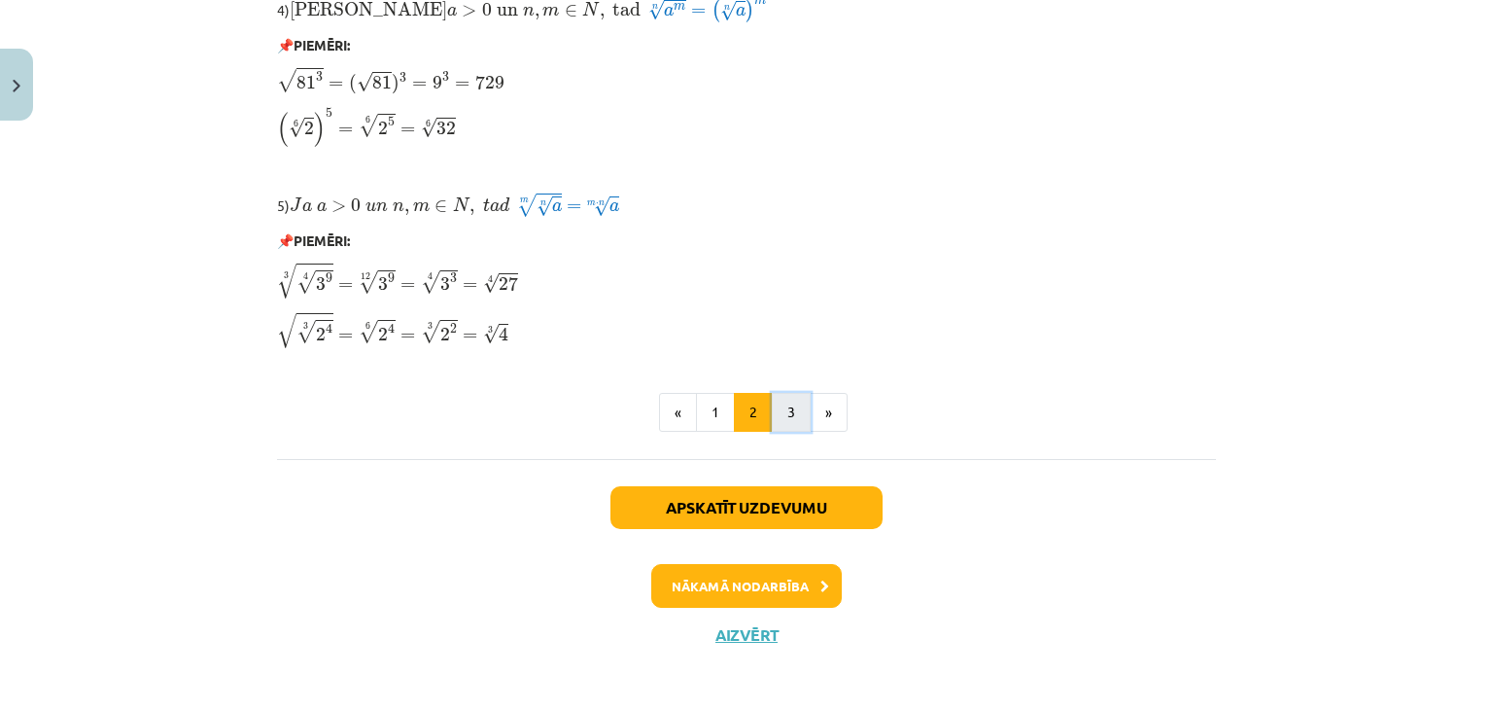
click at [772, 409] on button "3" at bounding box center [791, 412] width 39 height 39
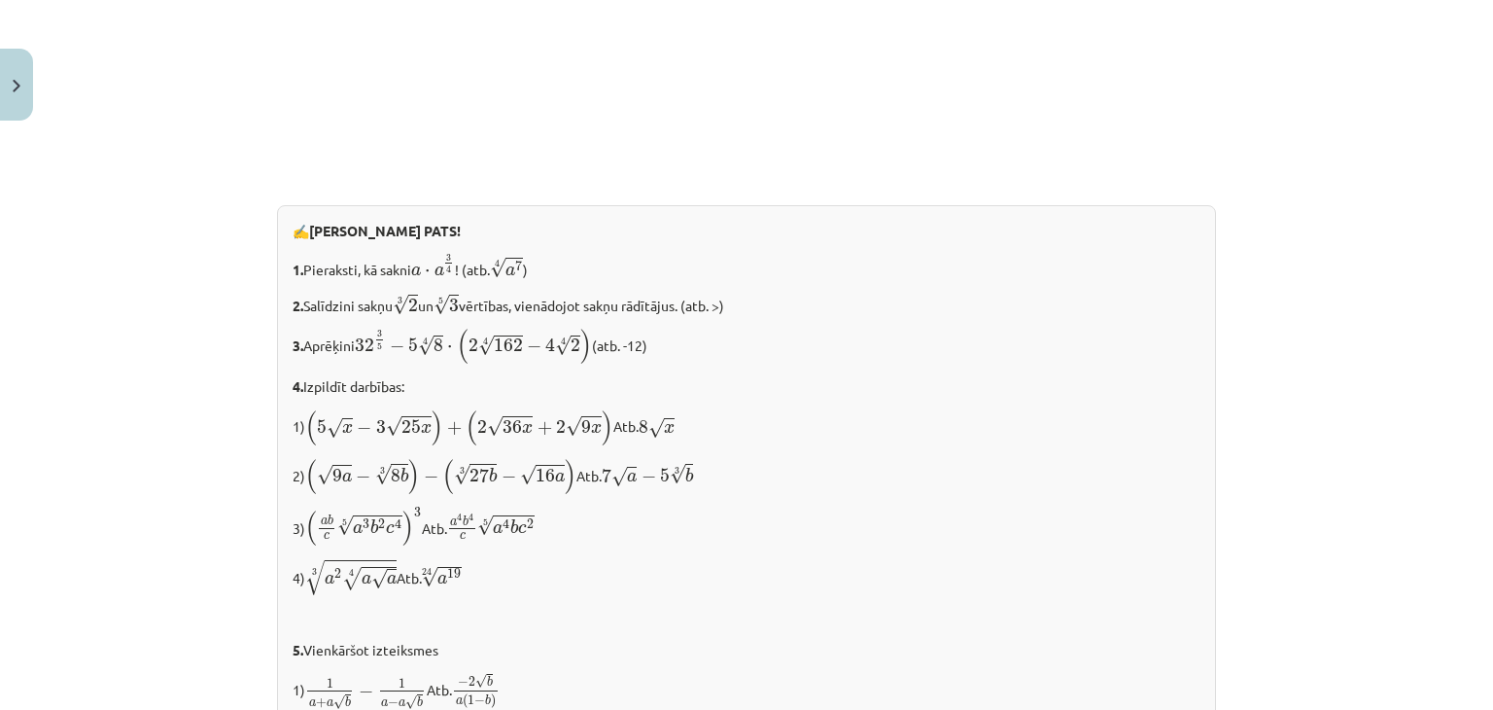
scroll to position [2000, 0]
